Goal: Find specific page/section: Find specific page/section

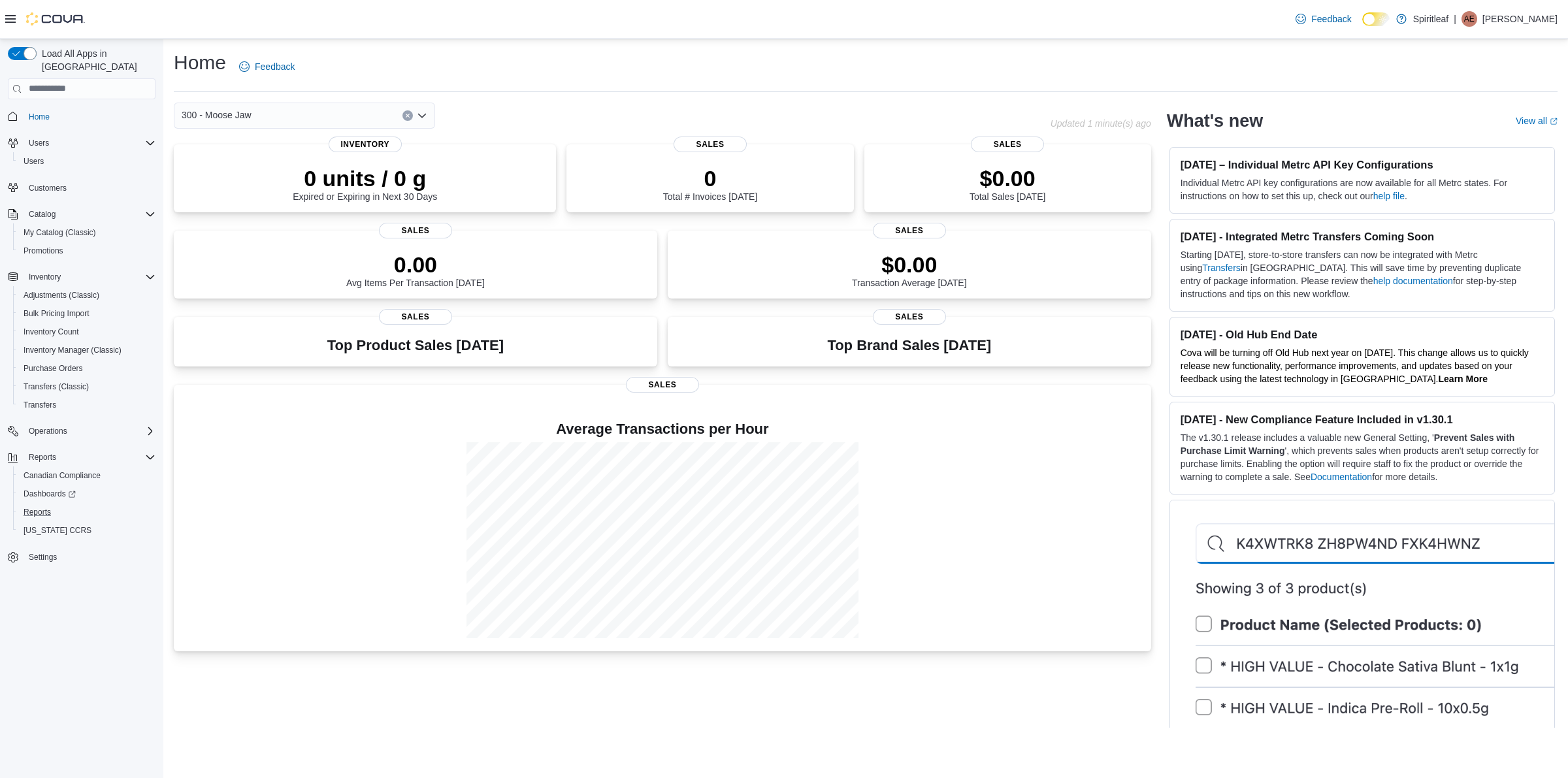
click at [36, 503] on button "Reports" at bounding box center [87, 513] width 147 height 19
